Goal: Task Accomplishment & Management: Use online tool/utility

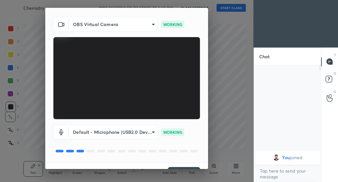
scroll to position [32, 0]
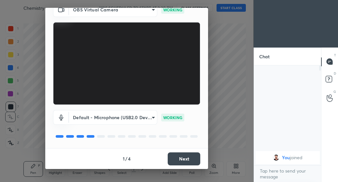
click at [183, 160] on button "Next" at bounding box center [184, 159] width 33 height 13
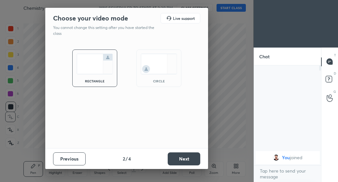
click at [184, 159] on button "Next" at bounding box center [184, 159] width 33 height 13
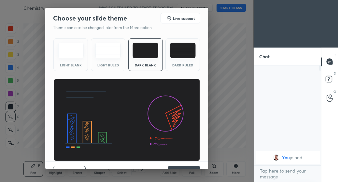
scroll to position [13, 0]
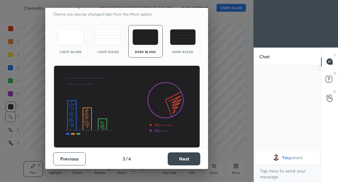
click at [182, 160] on button "Next" at bounding box center [184, 159] width 33 height 13
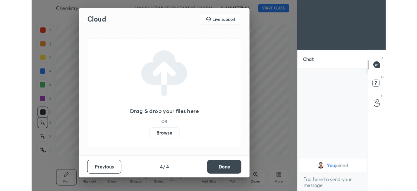
scroll to position [0, 0]
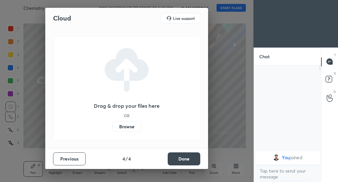
click at [128, 128] on label "Browse" at bounding box center [127, 127] width 29 height 10
click at [113, 128] on input "Browse" at bounding box center [113, 127] width 0 height 10
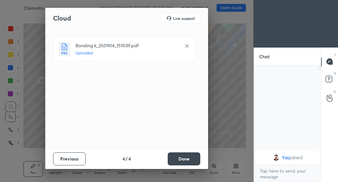
click at [184, 161] on button "Done" at bounding box center [184, 159] width 33 height 13
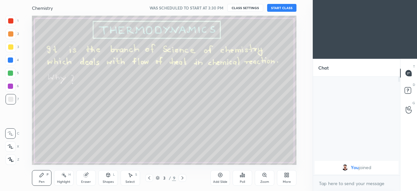
scroll to position [97, 85]
click at [282, 8] on button "START CLASS" at bounding box center [281, 8] width 29 height 8
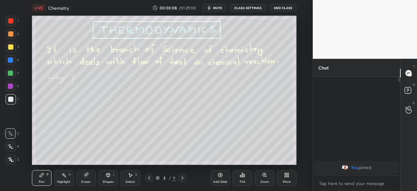
click at [149, 178] on icon at bounding box center [149, 177] width 5 height 5
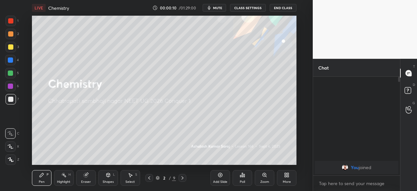
click at [183, 178] on icon at bounding box center [183, 177] width 2 height 3
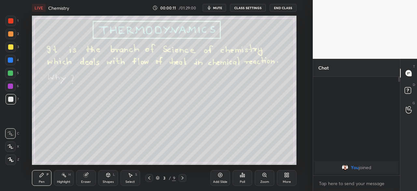
click at [149, 178] on icon at bounding box center [149, 177] width 5 height 5
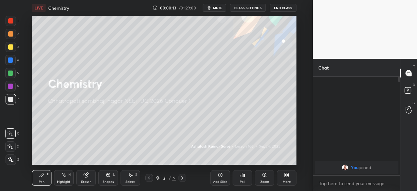
click at [221, 175] on icon at bounding box center [220, 174] width 5 height 5
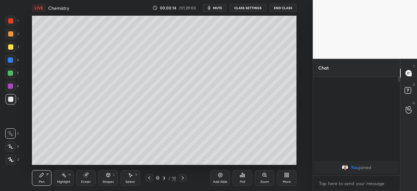
click at [183, 178] on icon at bounding box center [182, 177] width 5 height 5
click at [150, 178] on icon at bounding box center [149, 177] width 5 height 5
click at [43, 178] on div "Pen P" at bounding box center [42, 178] width 20 height 16
click at [11, 48] on div at bounding box center [10, 46] width 5 height 5
click at [183, 178] on icon at bounding box center [183, 177] width 2 height 3
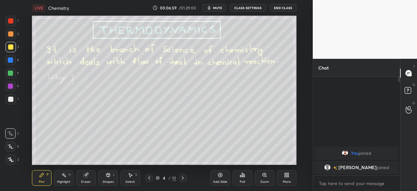
click at [10, 99] on div at bounding box center [10, 99] width 5 height 5
click at [183, 178] on icon at bounding box center [183, 177] width 2 height 3
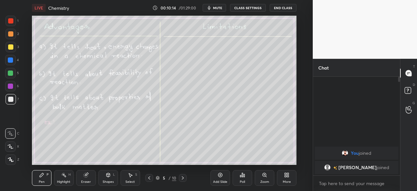
click at [183, 178] on icon at bounding box center [182, 177] width 5 height 5
click at [11, 98] on div at bounding box center [10, 99] width 5 height 5
click at [11, 72] on div at bounding box center [10, 72] width 5 height 5
click at [10, 100] on div at bounding box center [10, 99] width 5 height 5
click at [87, 181] on div "Eraser" at bounding box center [86, 181] width 10 height 3
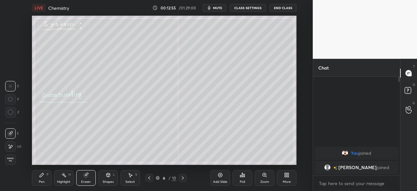
click at [40, 177] on icon at bounding box center [42, 175] width 4 height 4
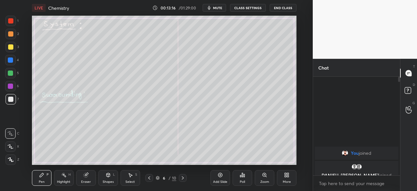
click at [11, 85] on div at bounding box center [10, 85] width 5 height 5
click at [149, 179] on icon at bounding box center [149, 177] width 2 height 3
click at [147, 181] on div at bounding box center [149, 178] width 8 height 8
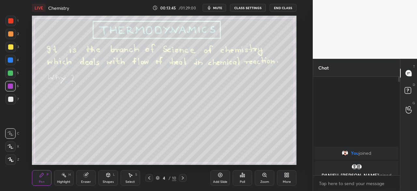
click at [148, 179] on icon at bounding box center [149, 177] width 5 height 5
click at [182, 179] on icon at bounding box center [182, 177] width 5 height 5
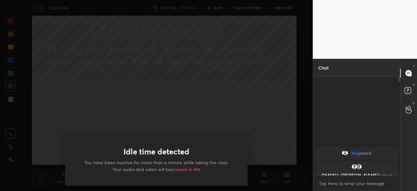
click at [191, 127] on div "Idle time detected You have been inactive for more than a minute while taking t…" at bounding box center [156, 95] width 313 height 191
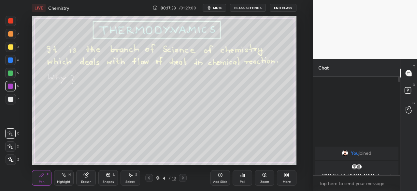
click at [183, 178] on icon at bounding box center [182, 177] width 5 height 5
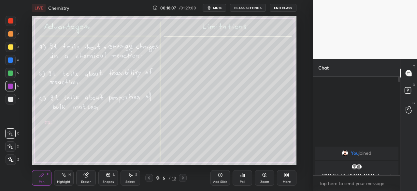
click at [12, 99] on div at bounding box center [10, 99] width 5 height 5
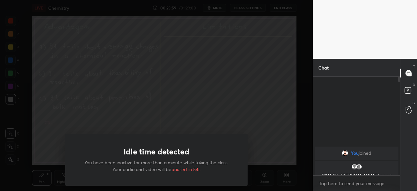
click at [279, 150] on div "Idle time detected You have been inactive for more than a minute while taking t…" at bounding box center [156, 95] width 313 height 191
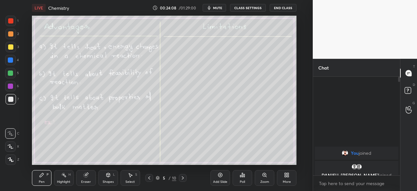
click at [185, 178] on div at bounding box center [183, 178] width 8 height 8
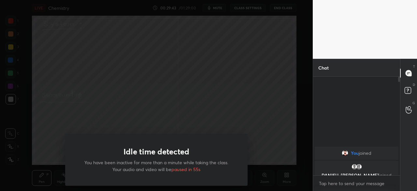
click at [206, 124] on div "Idle time detected You have been inactive for more than a minute while taking t…" at bounding box center [156, 95] width 313 height 191
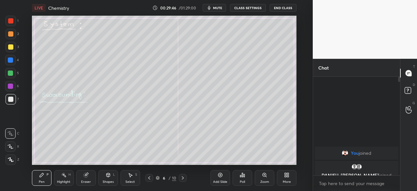
click at [183, 178] on icon at bounding box center [182, 177] width 5 height 5
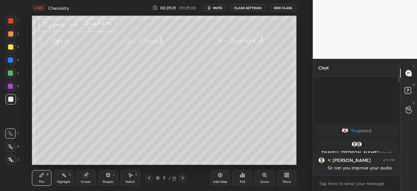
click at [182, 178] on icon at bounding box center [182, 177] width 5 height 5
click at [11, 101] on div at bounding box center [10, 99] width 5 height 5
click at [10, 75] on div at bounding box center [10, 72] width 5 height 5
click at [184, 179] on icon at bounding box center [182, 177] width 5 height 5
click at [85, 179] on div "Eraser" at bounding box center [86, 178] width 20 height 16
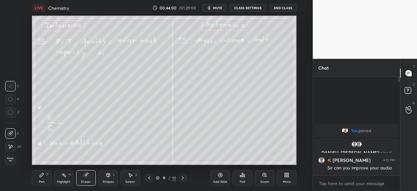
click at [43, 177] on div "Pen P" at bounding box center [42, 178] width 20 height 16
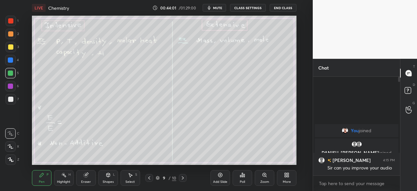
click at [10, 100] on div at bounding box center [10, 99] width 5 height 5
click at [88, 179] on div "Eraser" at bounding box center [86, 178] width 20 height 16
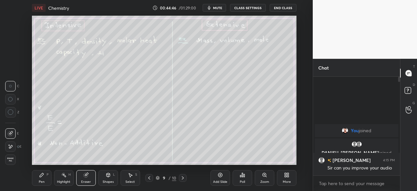
click at [42, 173] on icon at bounding box center [42, 175] width 4 height 4
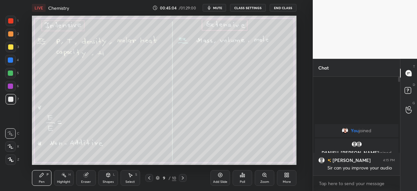
click at [149, 178] on icon at bounding box center [149, 177] width 5 height 5
click at [183, 178] on icon at bounding box center [182, 177] width 5 height 5
click at [182, 179] on icon at bounding box center [183, 177] width 2 height 3
click at [184, 178] on icon at bounding box center [182, 177] width 5 height 5
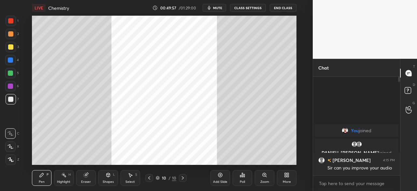
click at [157, 178] on icon at bounding box center [158, 178] width 4 height 4
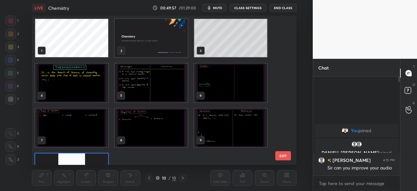
scroll to position [147, 262]
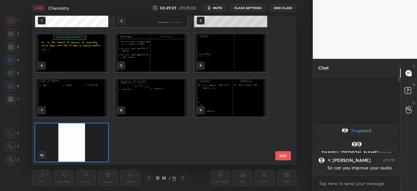
click at [227, 103] on img "grid" at bounding box center [230, 98] width 73 height 38
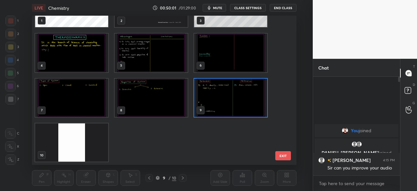
click at [234, 98] on img "grid" at bounding box center [230, 98] width 73 height 38
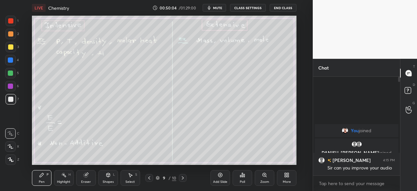
click at [219, 176] on icon at bounding box center [220, 175] width 4 height 4
click at [9, 72] on div at bounding box center [10, 72] width 5 height 5
click at [11, 47] on div at bounding box center [10, 46] width 5 height 5
click at [10, 49] on div at bounding box center [10, 46] width 5 height 5
click at [9, 34] on div at bounding box center [10, 33] width 5 height 5
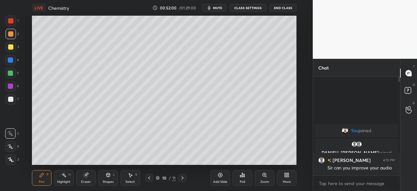
click at [11, 73] on div at bounding box center [10, 72] width 5 height 5
click at [221, 175] on icon at bounding box center [220, 175] width 2 height 2
click at [11, 46] on div at bounding box center [10, 46] width 5 height 5
click at [84, 181] on div "Eraser" at bounding box center [86, 181] width 10 height 3
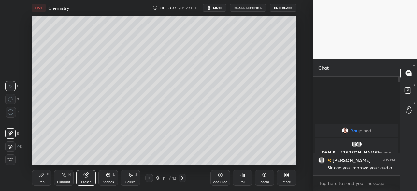
click at [44, 179] on div "Pen P" at bounding box center [42, 178] width 20 height 16
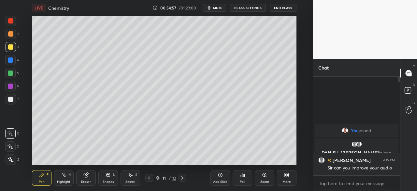
click at [149, 178] on icon at bounding box center [149, 177] width 5 height 5
click at [148, 177] on icon at bounding box center [149, 177] width 5 height 5
click at [183, 178] on icon at bounding box center [182, 177] width 5 height 5
click at [183, 179] on icon at bounding box center [182, 177] width 5 height 5
click at [220, 177] on icon at bounding box center [220, 175] width 4 height 4
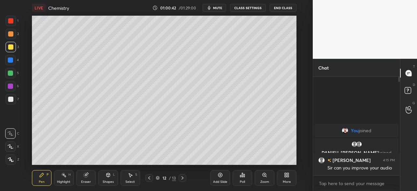
click at [11, 74] on div at bounding box center [10, 72] width 5 height 5
click at [281, 10] on button "End Class" at bounding box center [283, 8] width 27 height 8
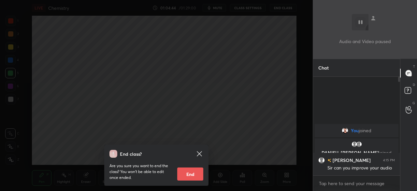
click at [191, 174] on button "End" at bounding box center [190, 173] width 26 height 13
type textarea "x"
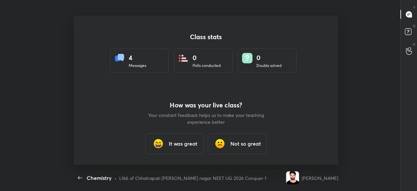
scroll to position [0, 0]
click at [178, 142] on h3 "It was great" at bounding box center [183, 144] width 29 height 8
